Goal: Browse casually

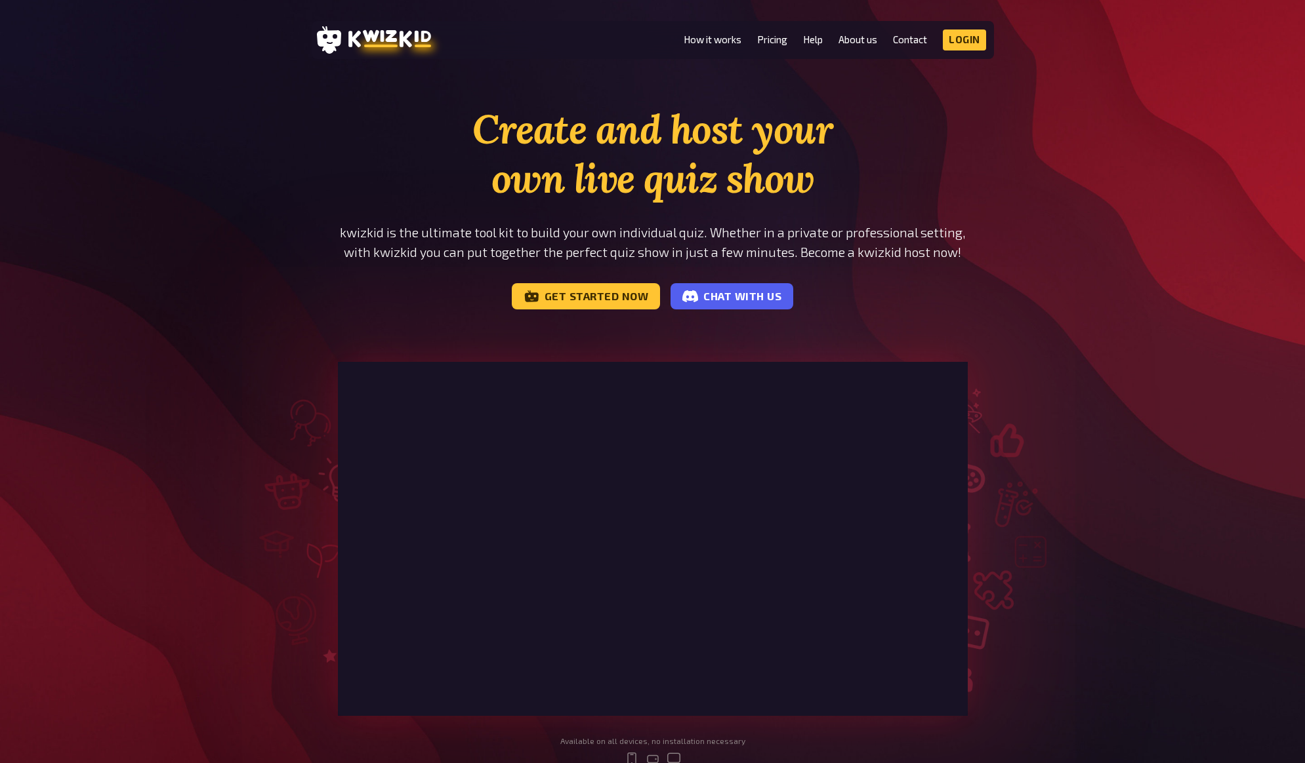
click at [1152, 320] on div "Create and host your own live quiz show kwizkid is the ultimate tool kit to bui…" at bounding box center [652, 446] width 1305 height 683
click at [464, 133] on h1 "Create and host your own live quiz show" at bounding box center [653, 154] width 630 height 98
click at [475, 152] on h1 "Create and host your own live quiz show" at bounding box center [653, 154] width 630 height 98
click at [894, 249] on p "kwizkid is the ultimate tool kit to build your own individual quiz. Whether in …" at bounding box center [653, 242] width 630 height 39
click at [916, 264] on div "Create and host your own live quiz show kwizkid is the ultimate tool kit to bui…" at bounding box center [653, 207] width 630 height 205
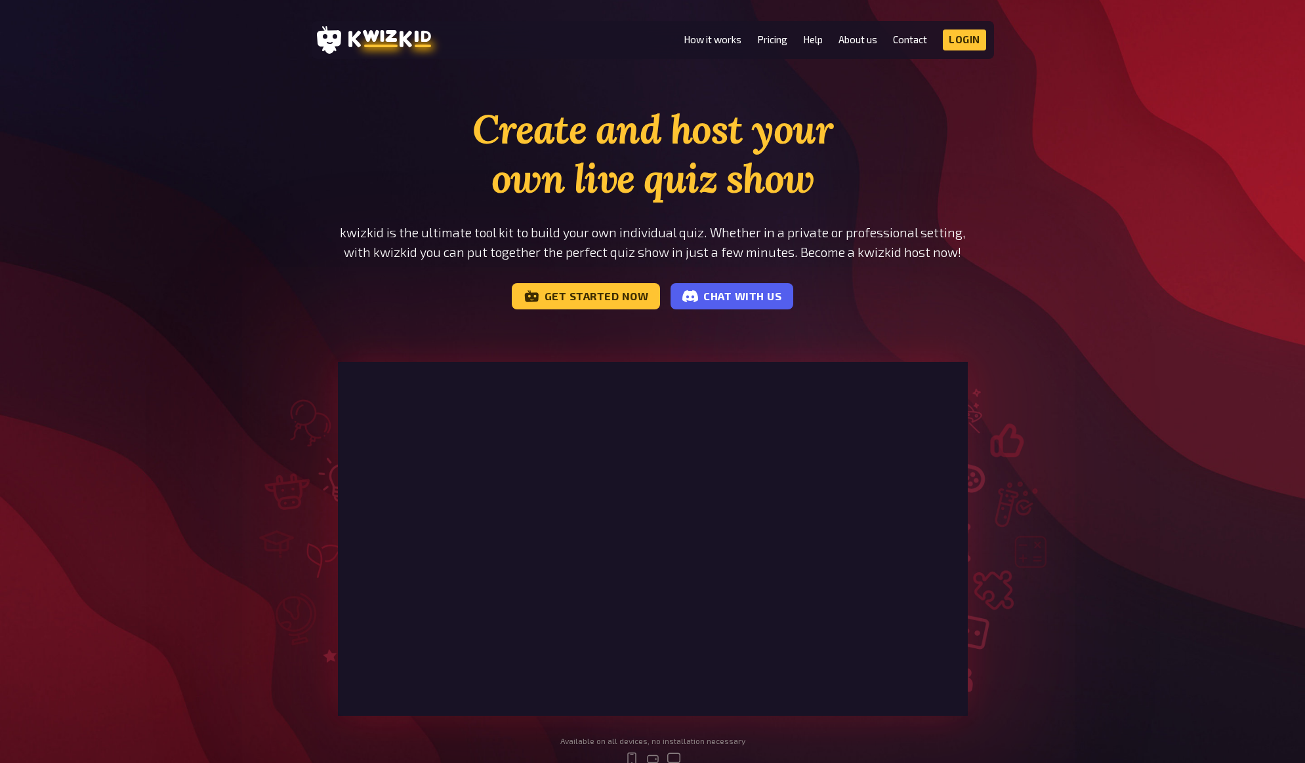
drag, startPoint x: 1151, startPoint y: 47, endPoint x: 1151, endPoint y: 38, distance: 9.2
click at [1123, 194] on div "Create and host your own live quiz show kwizkid is the ultimate tool kit to bui…" at bounding box center [652, 446] width 1305 height 683
click at [1132, 160] on div "Create and host your own live quiz show kwizkid is the ultimate tool kit to bui…" at bounding box center [652, 446] width 1305 height 683
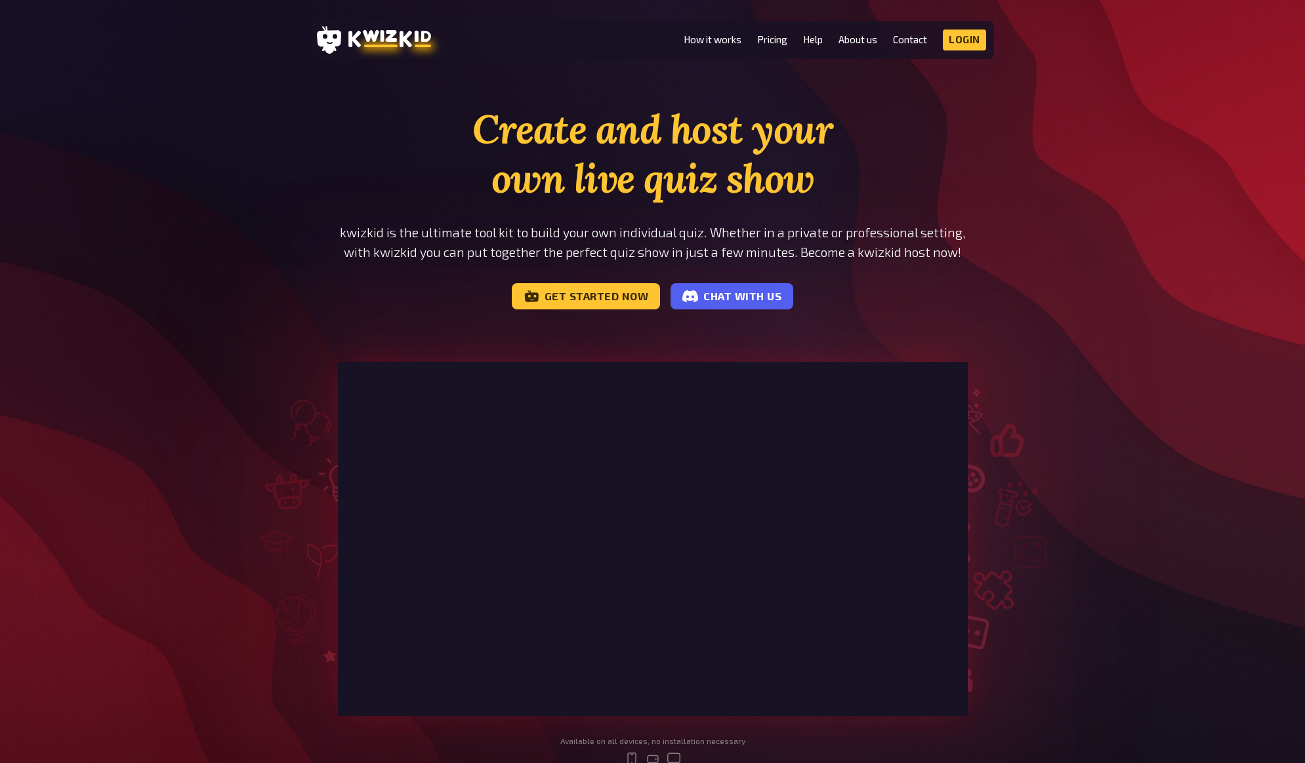
click at [1063, 167] on div "Create and host your own live quiz show kwizkid is the ultimate tool kit to bui…" at bounding box center [652, 446] width 1305 height 683
